Goal: Use online tool/utility: Utilize a website feature to perform a specific function

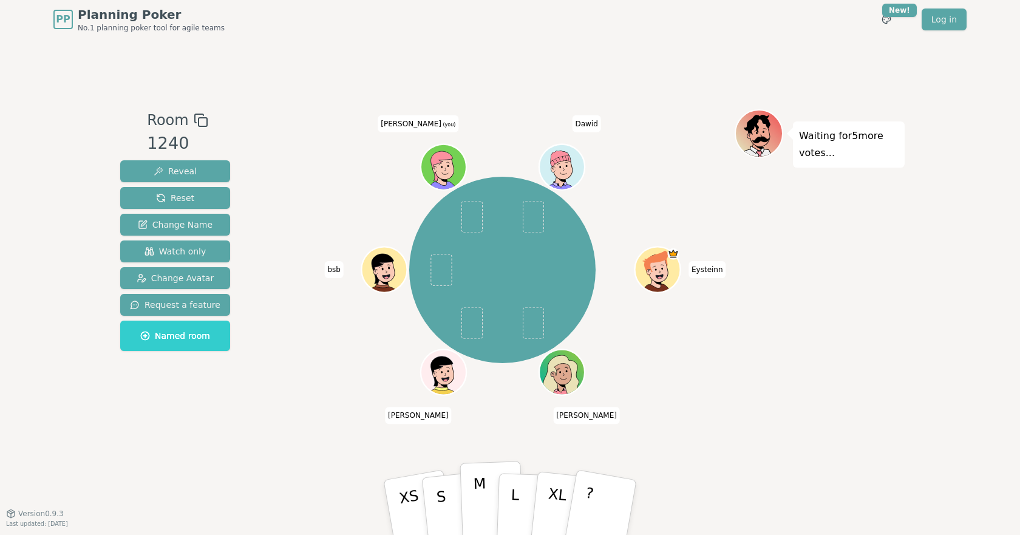
click at [488, 491] on button "M" at bounding box center [492, 507] width 64 height 93
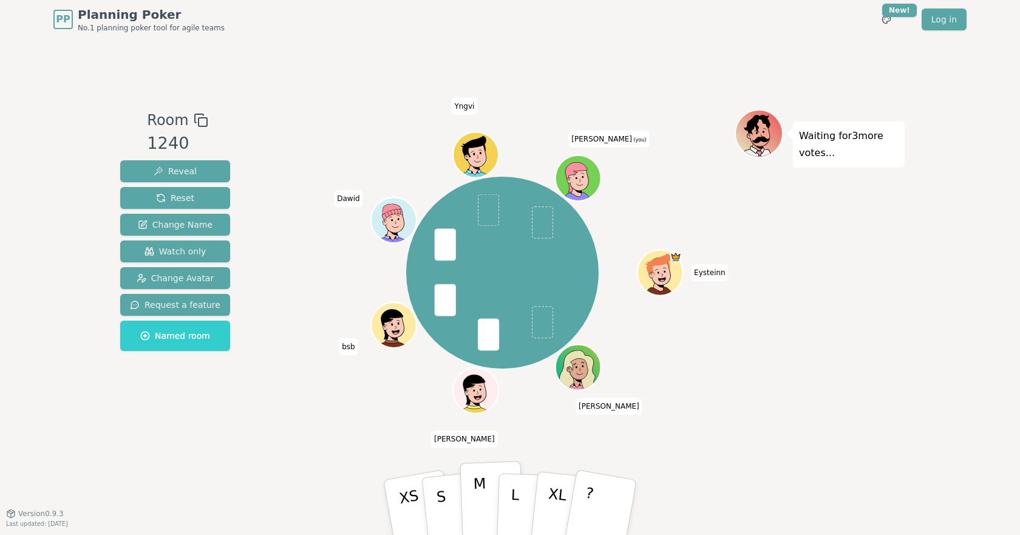
click at [473, 503] on button "M" at bounding box center [492, 507] width 64 height 93
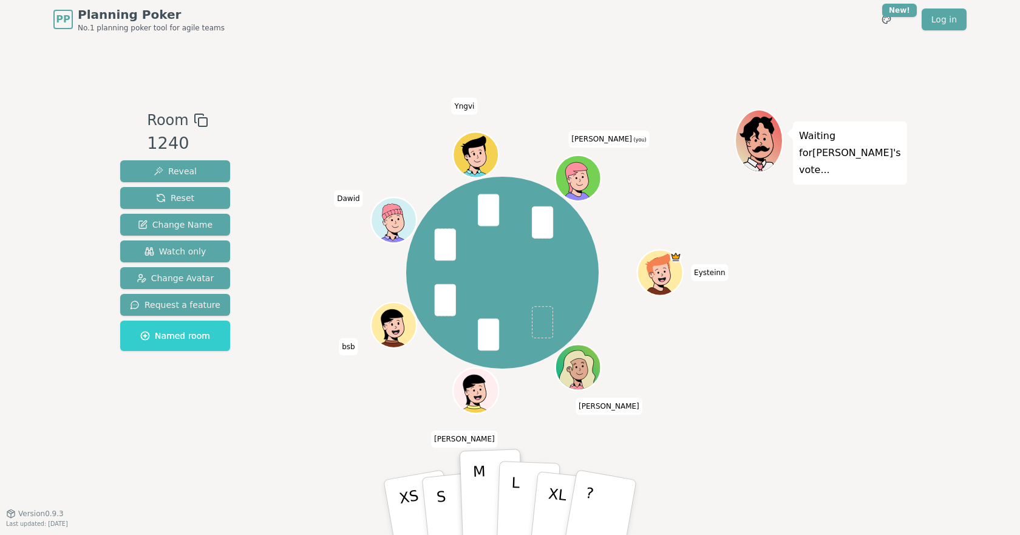
click at [509, 496] on div "M" at bounding box center [492, 508] width 38 height 44
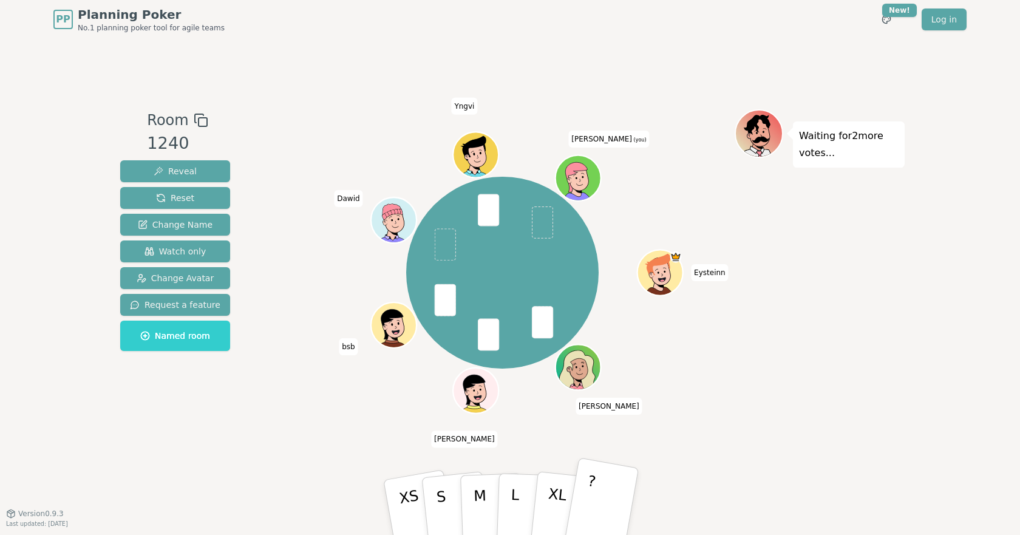
click at [593, 505] on button "?" at bounding box center [602, 507] width 76 height 100
click at [438, 499] on p "S" at bounding box center [443, 509] width 16 height 66
click at [438, 494] on p "S" at bounding box center [443, 509] width 16 height 66
